Goal: Information Seeking & Learning: Learn about a topic

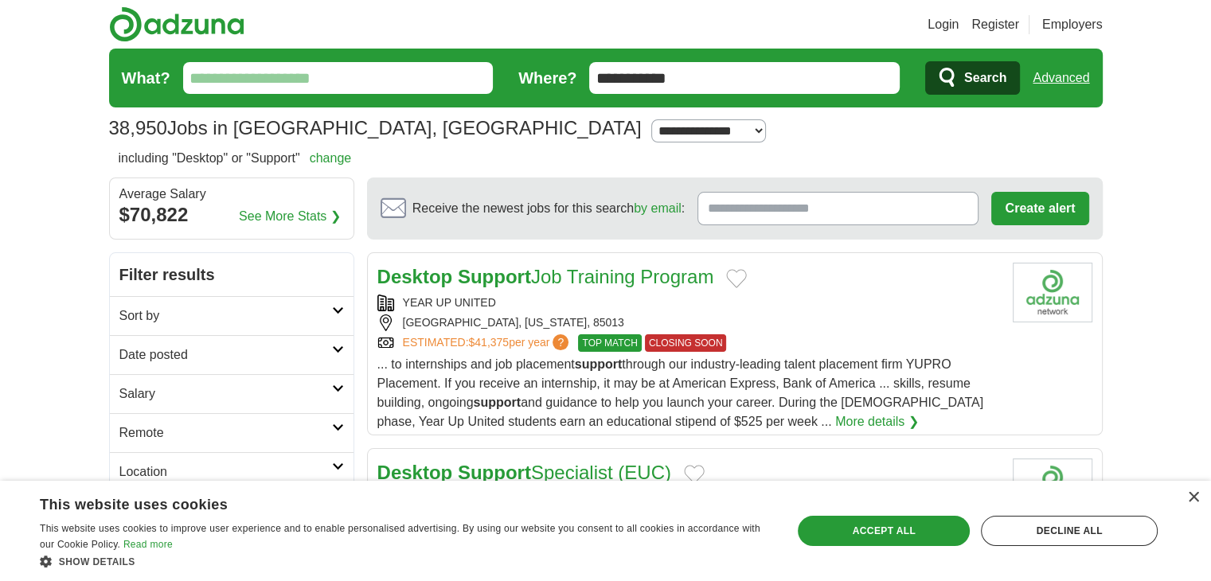
click at [942, 21] on link "Login" at bounding box center [942, 24] width 31 height 19
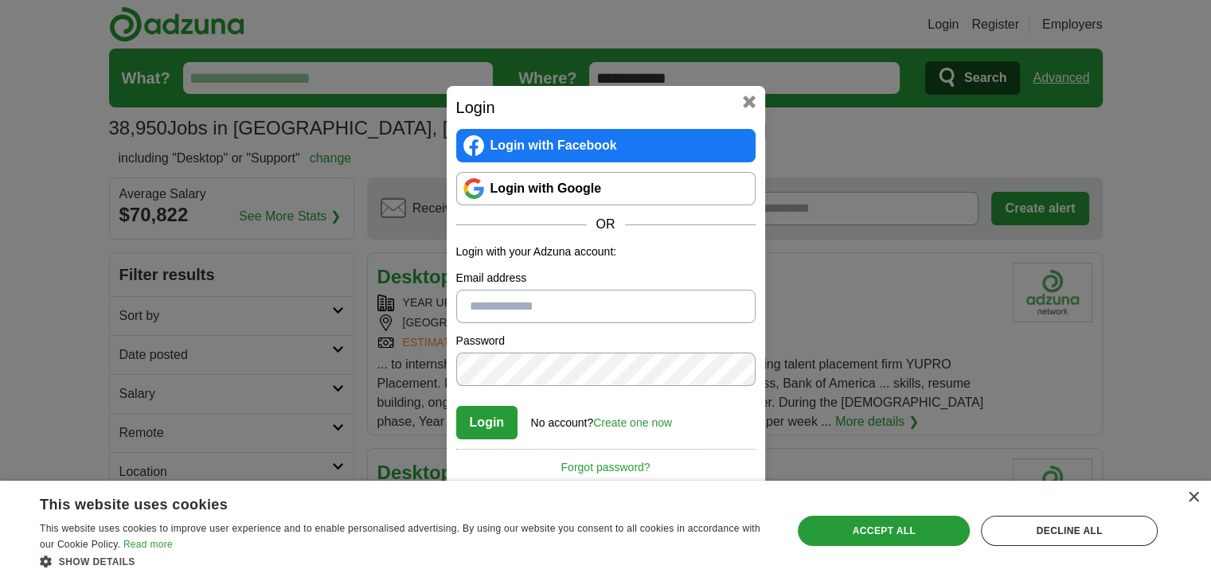
type input "**********"
click at [481, 426] on button "Login" at bounding box center [487, 422] width 62 height 33
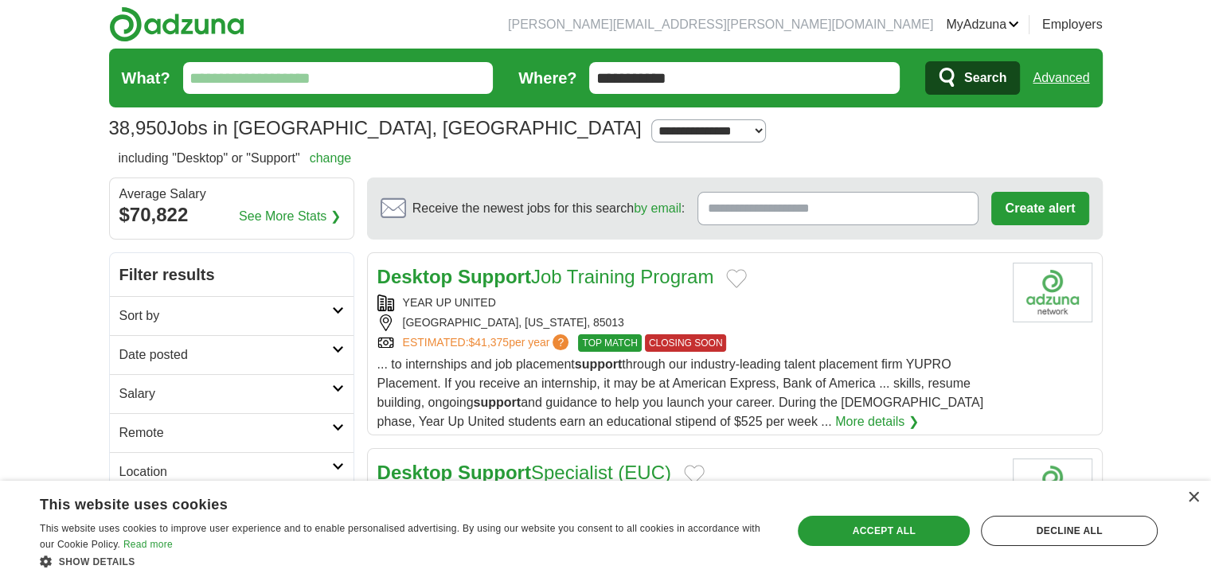
click at [1011, 21] on link "MyAdzuna" at bounding box center [982, 24] width 73 height 19
click at [0, 0] on link "Preferences" at bounding box center [0, 0] width 0 height 0
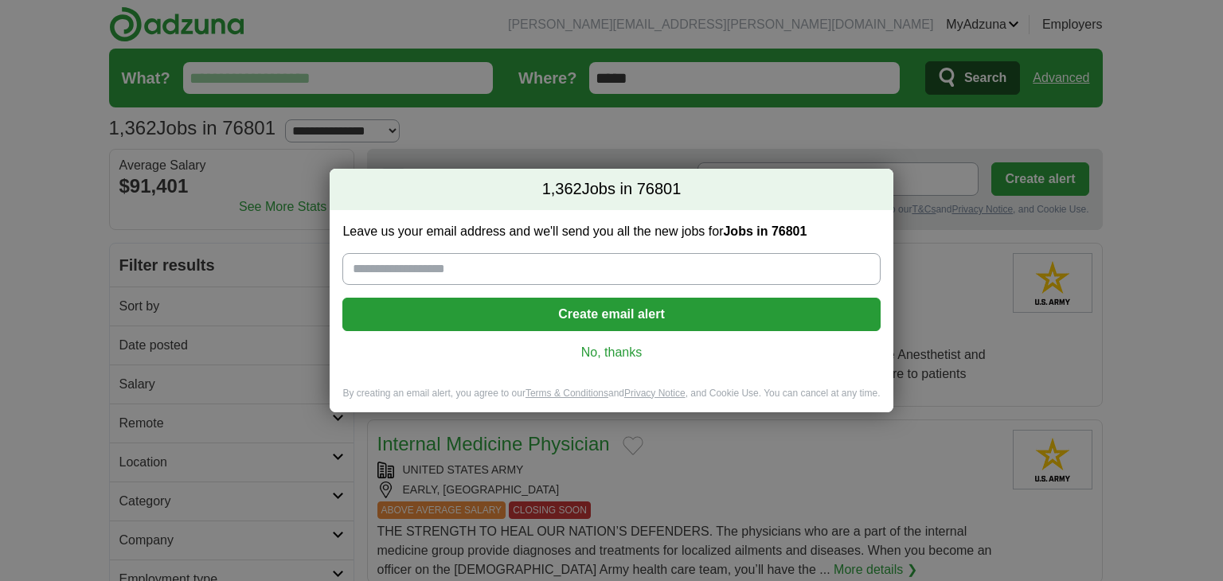
click at [607, 355] on link "No, thanks" at bounding box center [611, 353] width 512 height 18
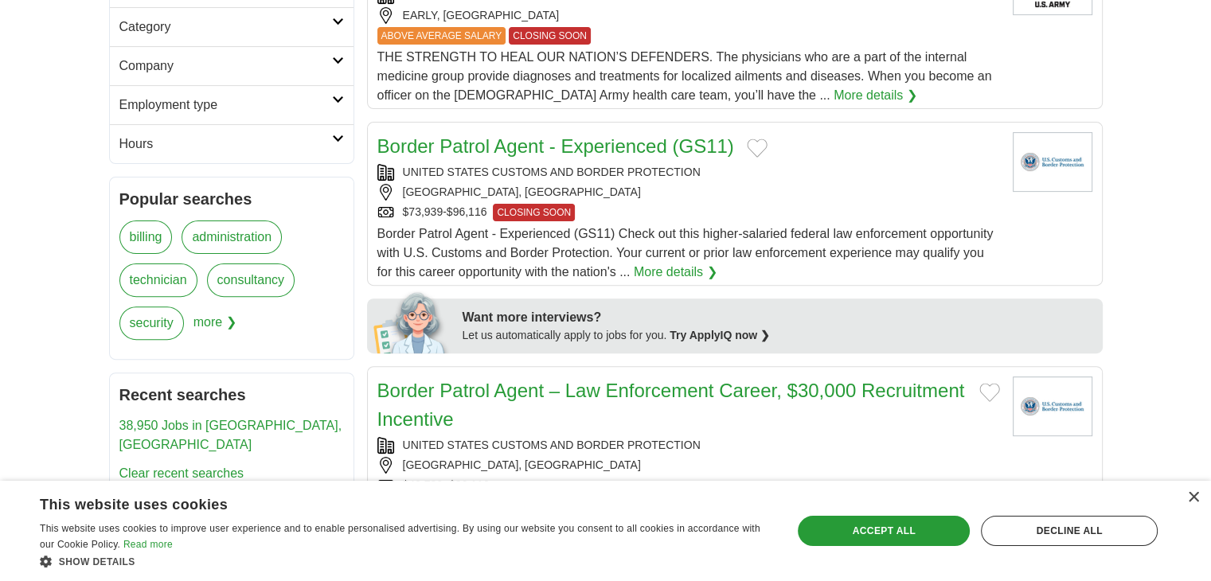
scroll to position [478, 0]
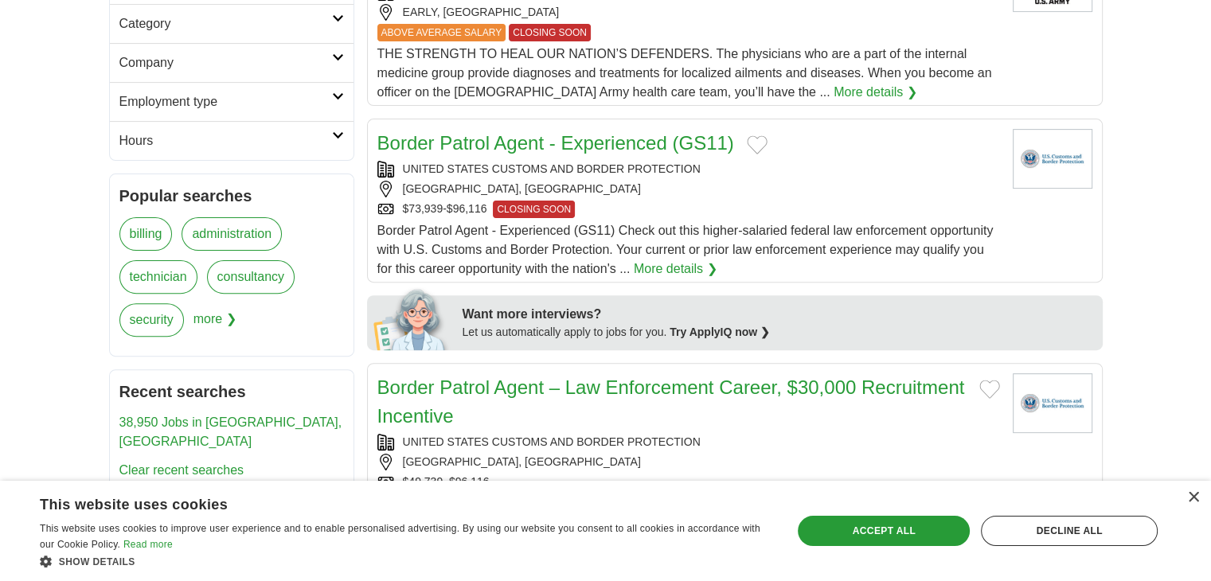
click at [681, 267] on link "More details ❯" at bounding box center [676, 268] width 84 height 19
click at [669, 264] on link "More details ❯" at bounding box center [676, 268] width 84 height 19
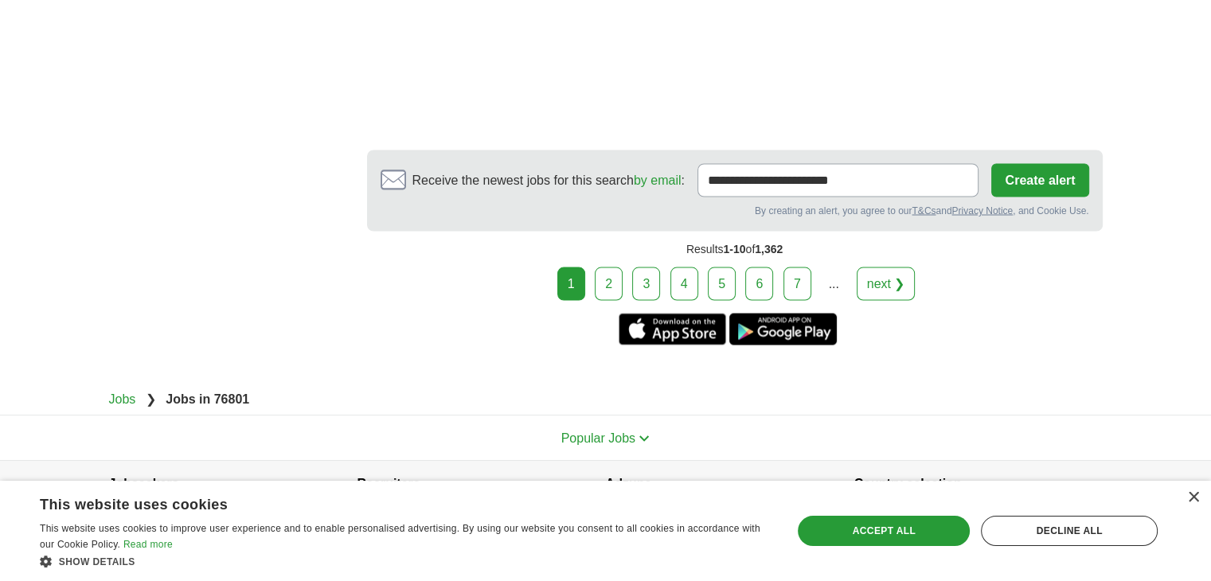
scroll to position [2990, 0]
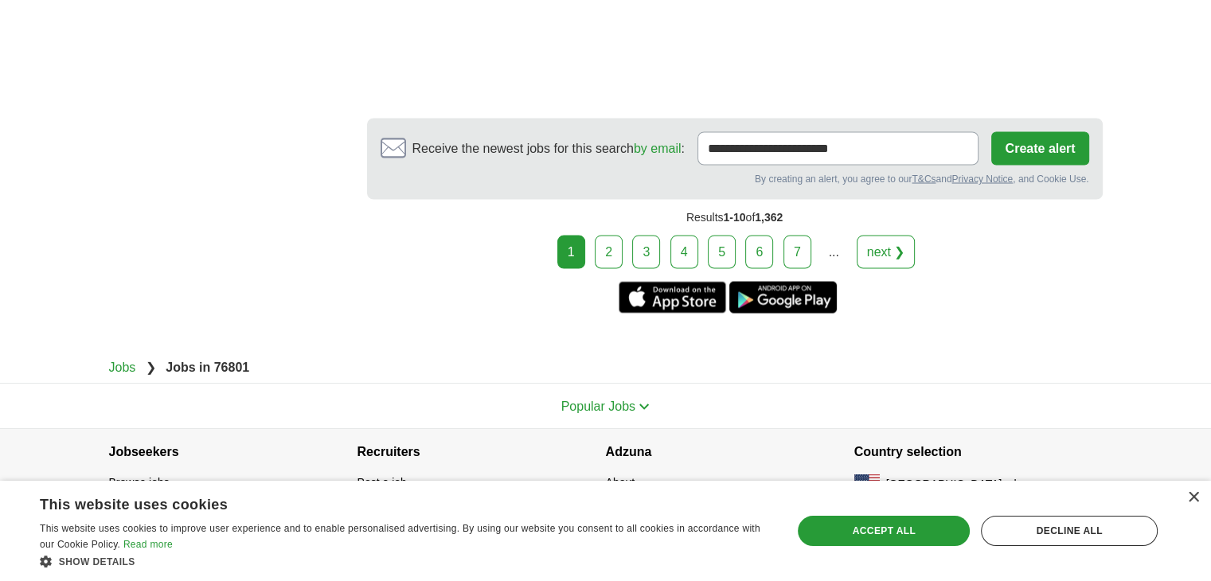
click at [603, 246] on link "2" at bounding box center [609, 251] width 28 height 33
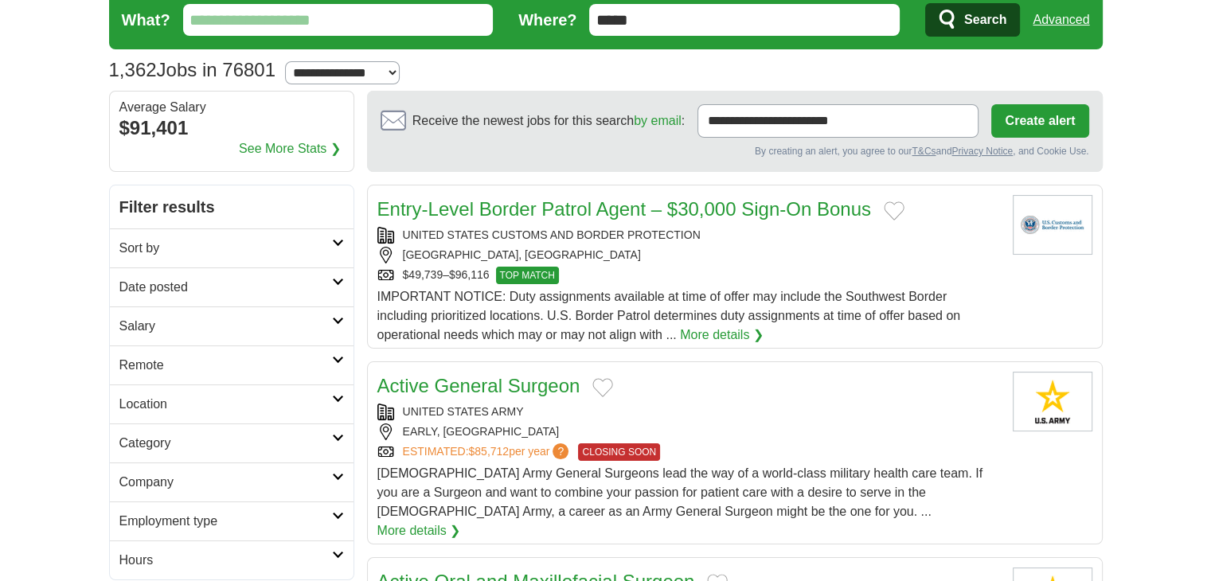
scroll to position [159, 0]
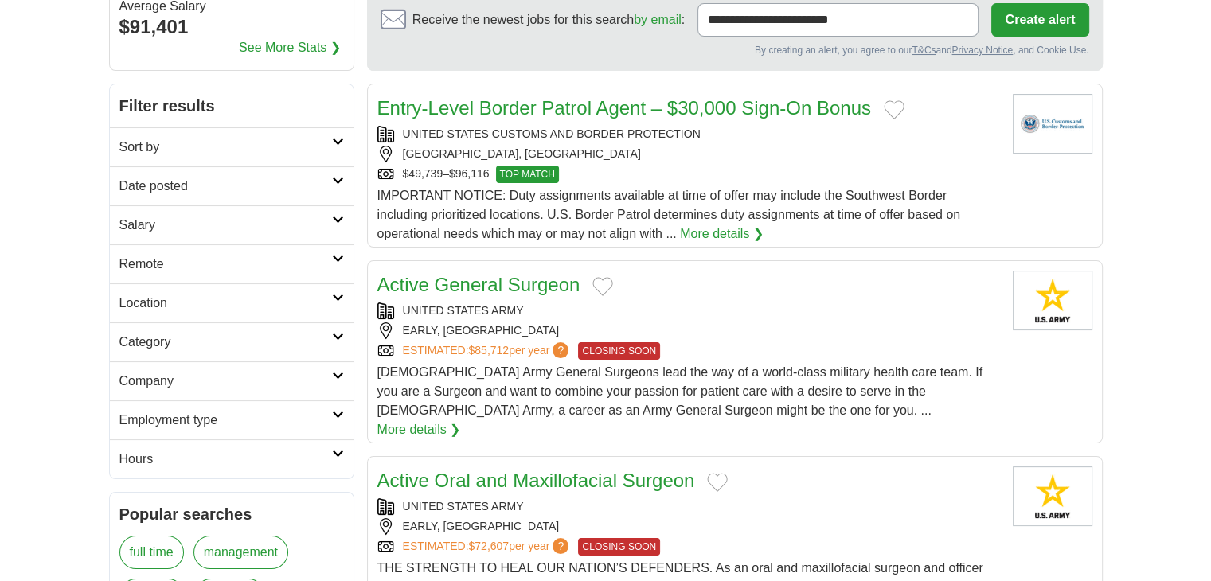
click at [256, 341] on h2 "Category" at bounding box center [225, 342] width 213 height 19
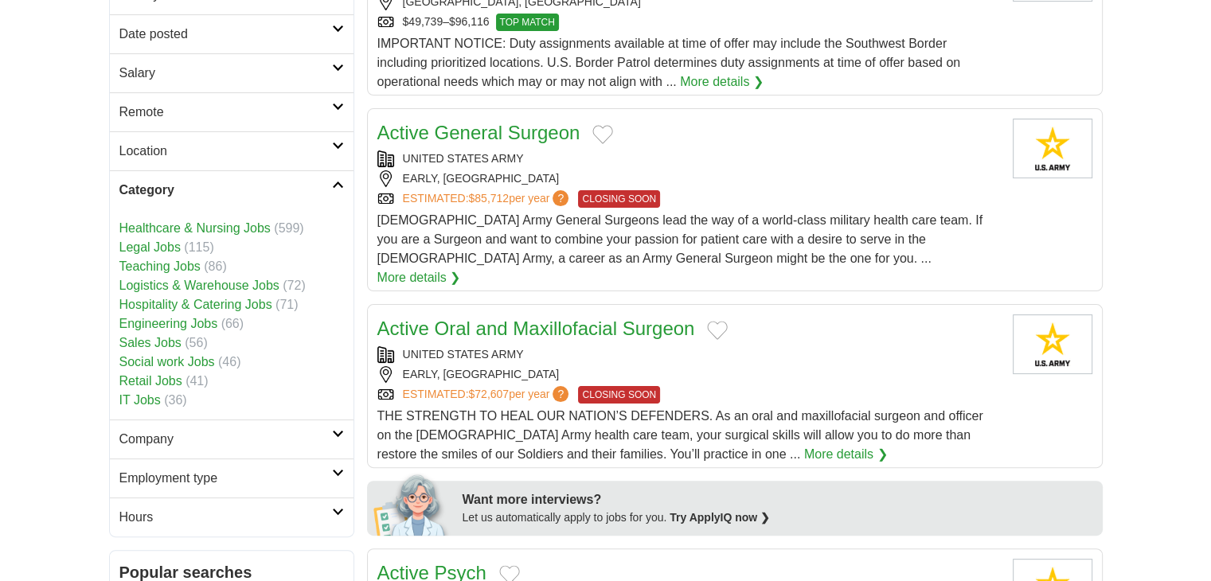
scroll to position [318, 0]
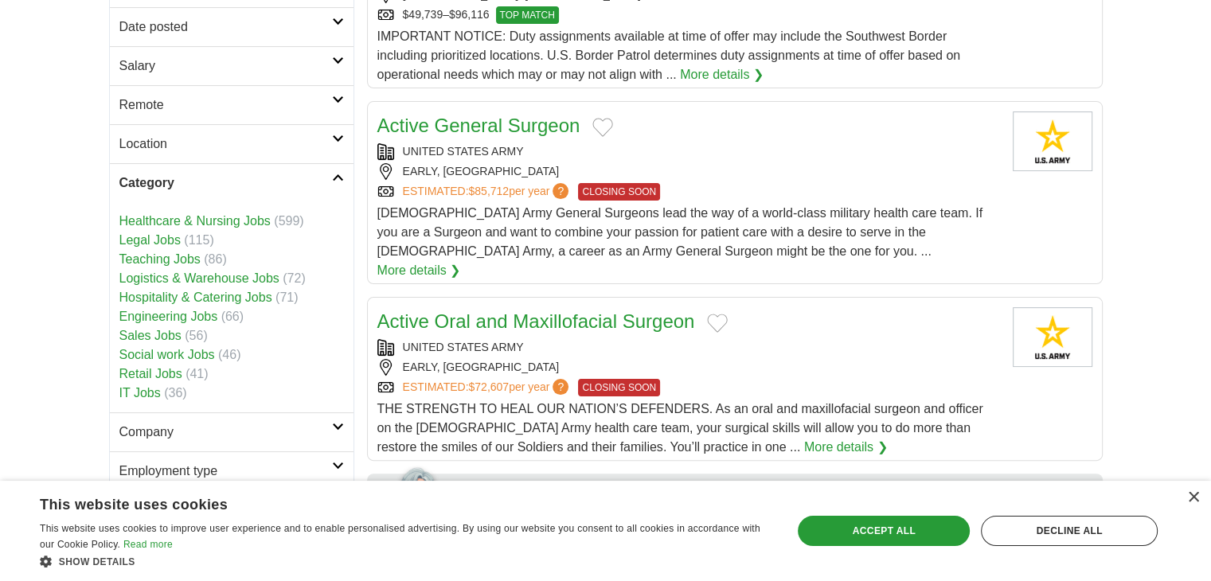
click at [153, 393] on link "IT Jobs" at bounding box center [139, 393] width 41 height 14
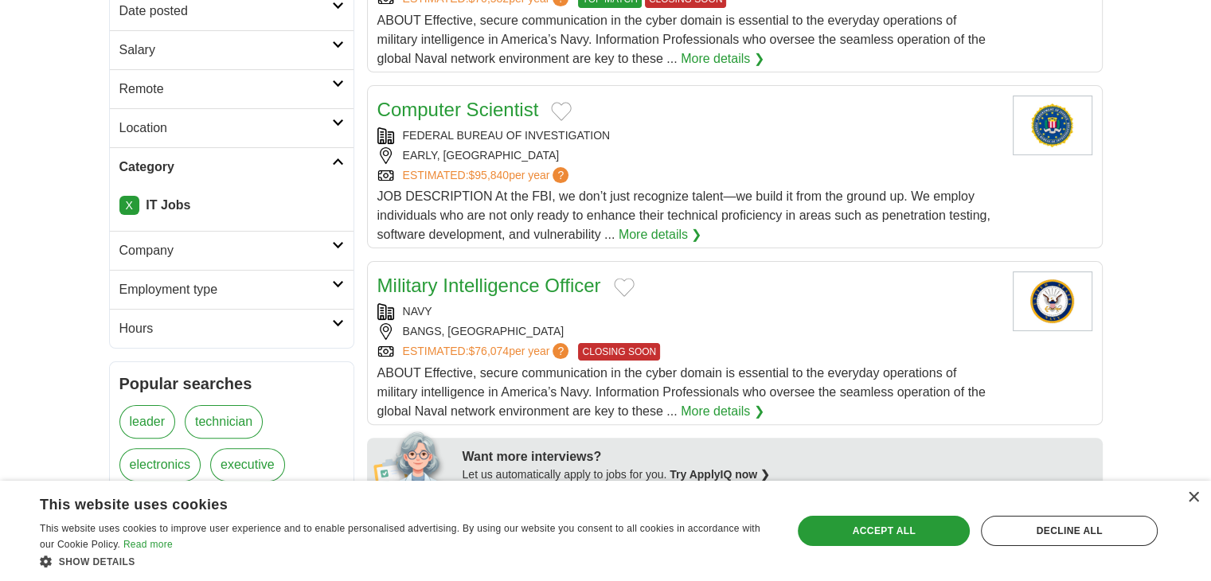
scroll to position [318, 0]
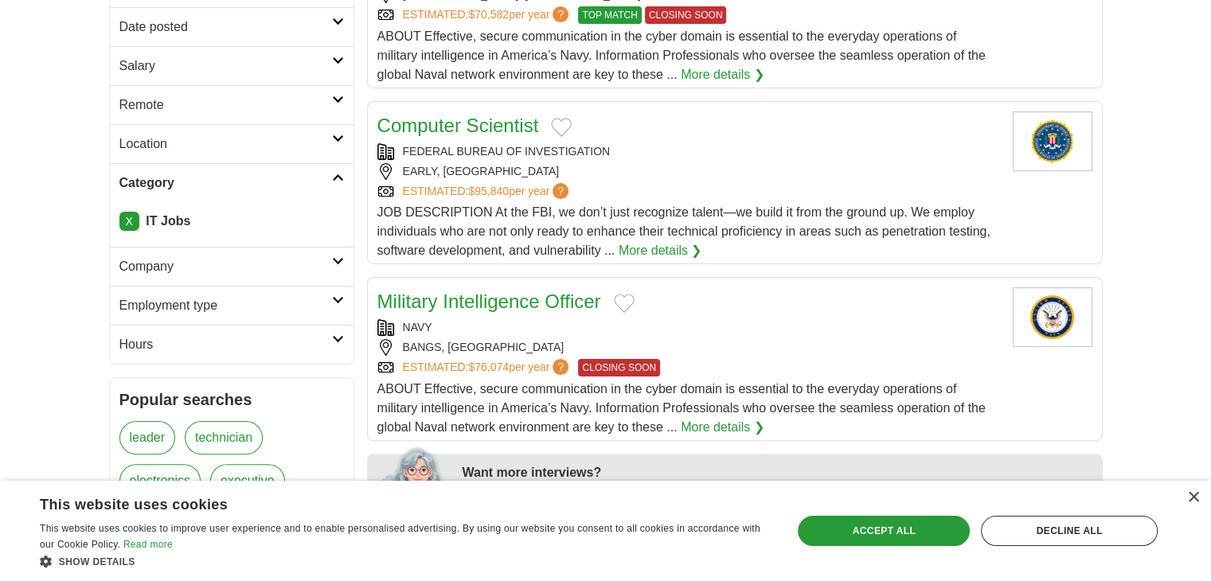
click at [675, 252] on link "More details ❯" at bounding box center [660, 250] width 84 height 19
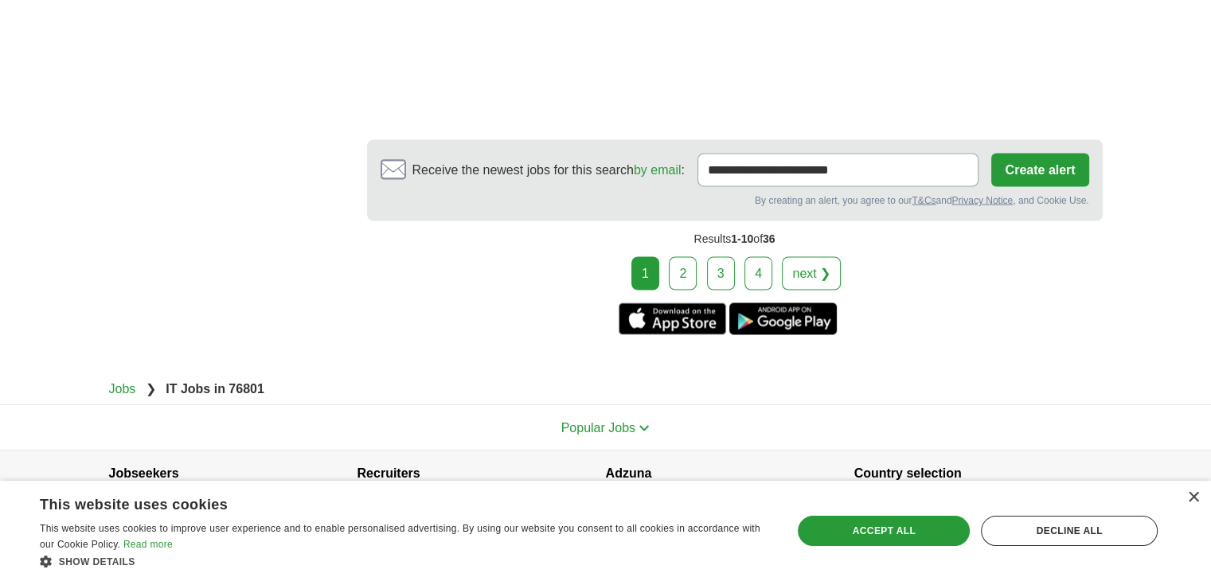
scroll to position [2934, 0]
